Goal: Find specific page/section: Find specific page/section

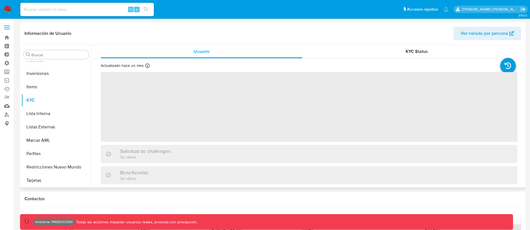
scroll to position [302, 0]
click at [58, 11] on input at bounding box center [86, 9] width 133 height 7
select select "10"
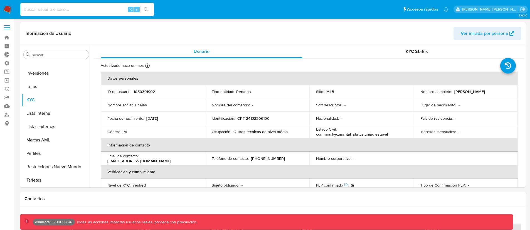
paste input "2279666143"
type input "2279666143"
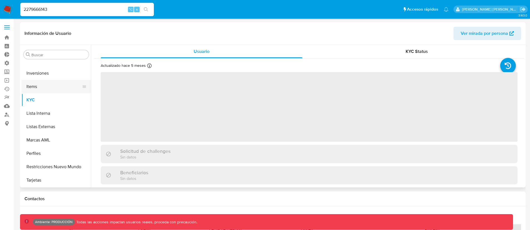
select select "10"
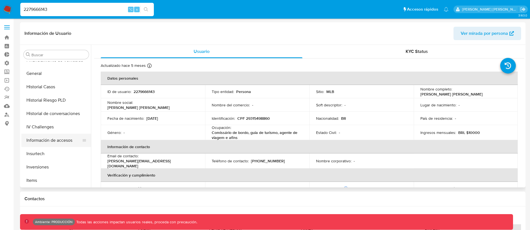
scroll to position [197, 0]
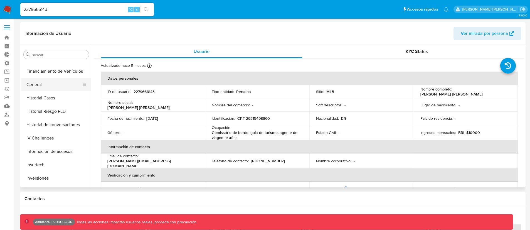
click at [45, 88] on button "General" at bounding box center [53, 84] width 65 height 13
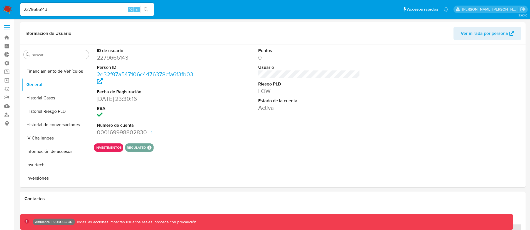
click at [48, 8] on input "2279666143" at bounding box center [86, 9] width 133 height 7
paste input "1050391902"
type input "1050391902"
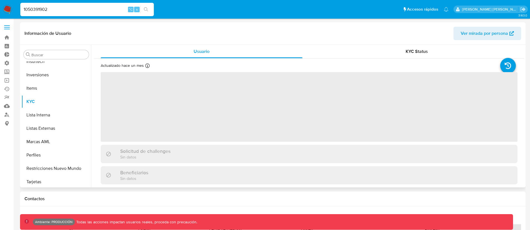
scroll to position [302, 0]
select select "10"
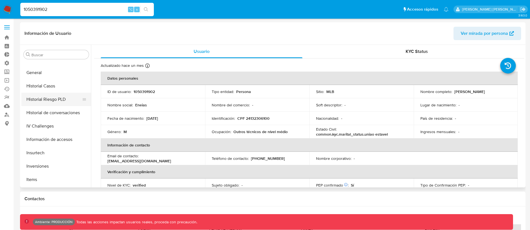
scroll to position [208, 0]
click at [49, 75] on button "General" at bounding box center [53, 72] width 65 height 13
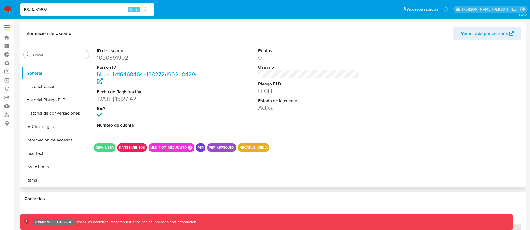
click at [327, 137] on div "Puntos 0 Usuario Riesgo PLD HIGH Estado de la cuenta Activa" at bounding box center [309, 92] width 108 height 94
click at [42, 82] on button "Historial Casos" at bounding box center [53, 86] width 65 height 13
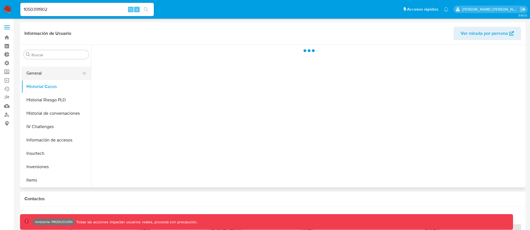
click at [43, 76] on button "General" at bounding box center [53, 72] width 65 height 13
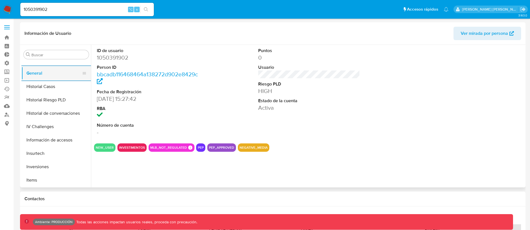
click at [35, 79] on button "General" at bounding box center [53, 72] width 65 height 13
click at [35, 86] on button "Historial Casos" at bounding box center [53, 86] width 65 height 13
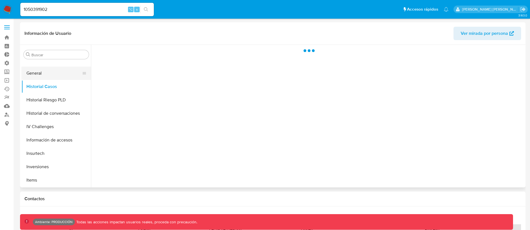
click at [43, 76] on button "General" at bounding box center [53, 72] width 65 height 13
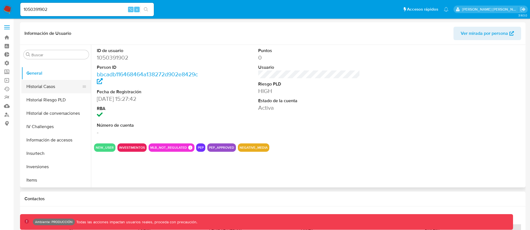
click at [42, 85] on button "Historial Casos" at bounding box center [53, 86] width 65 height 13
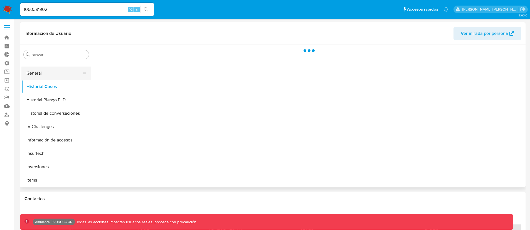
click at [42, 77] on button "General" at bounding box center [53, 72] width 65 height 13
